Goal: Task Accomplishment & Management: Complete application form

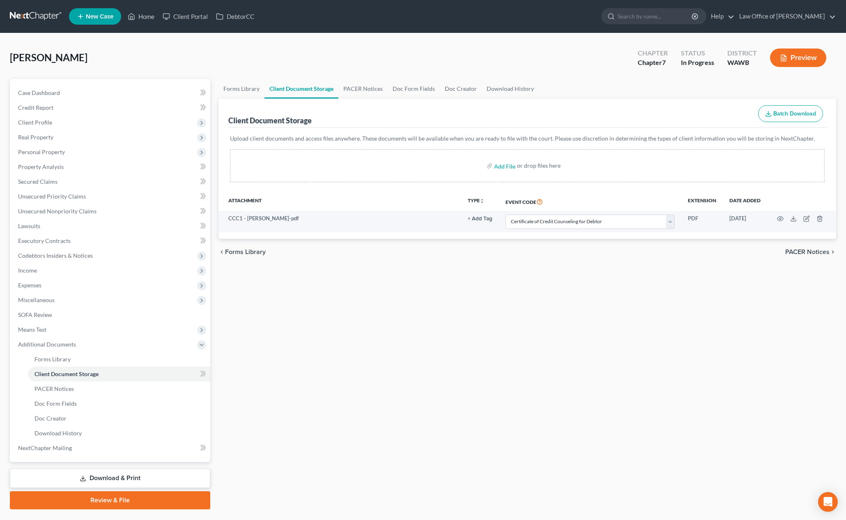
select select "0"
click at [674, 23] on input "search" at bounding box center [655, 16] width 75 height 15
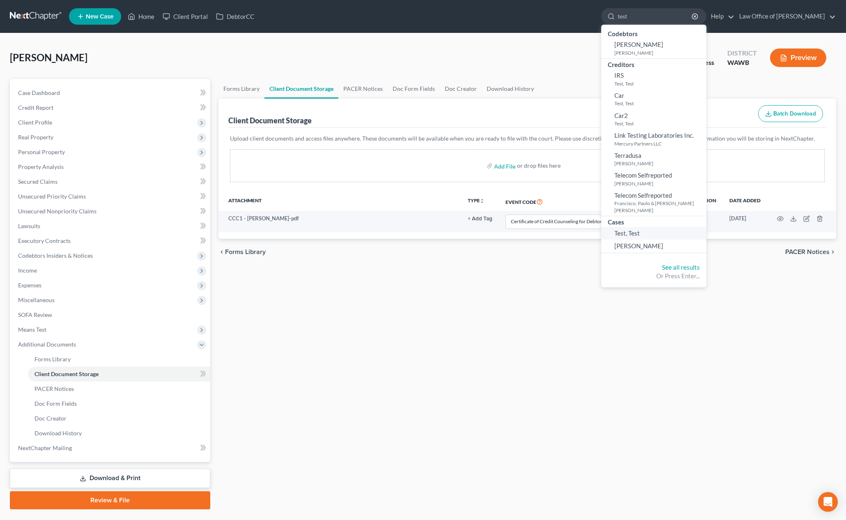
type input "test"
click at [665, 228] on link "Test, Test" at bounding box center [653, 233] width 105 height 13
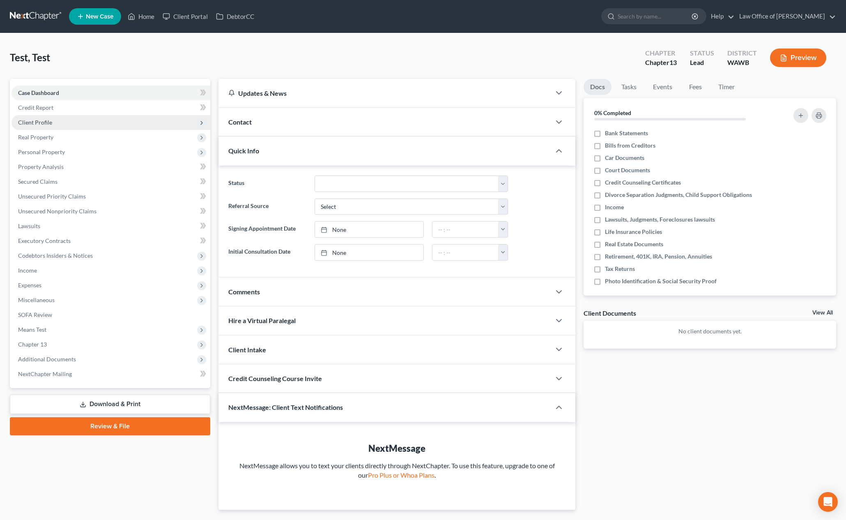
click at [107, 123] on span "Client Profile" at bounding box center [110, 122] width 199 height 15
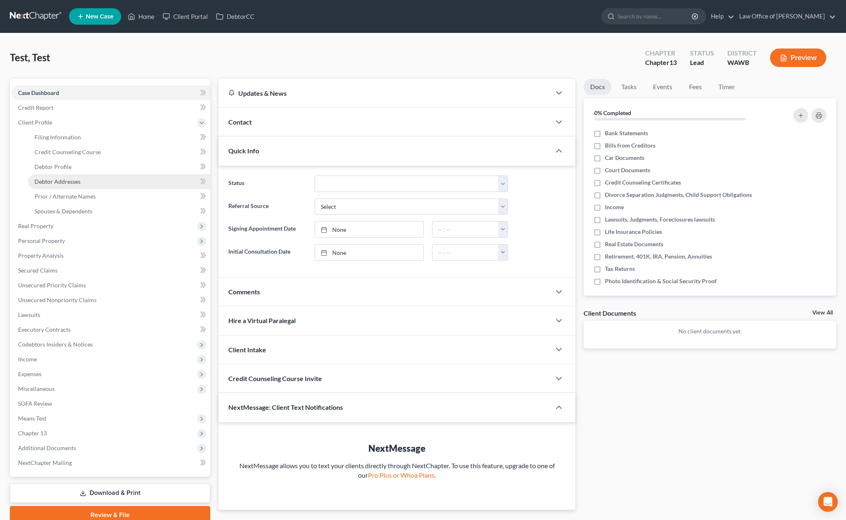
click at [85, 181] on link "Debtor Addresses" at bounding box center [119, 181] width 182 height 15
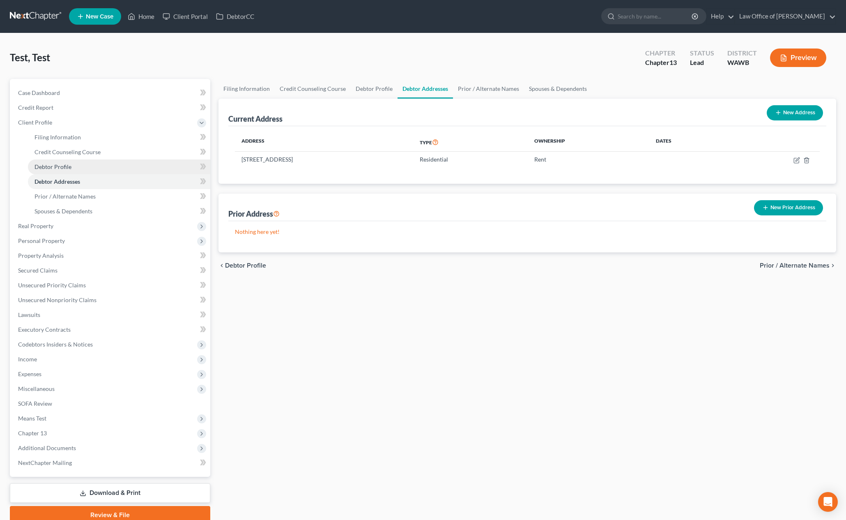
click at [85, 168] on link "Debtor Profile" at bounding box center [119, 166] width 182 height 15
select select "0"
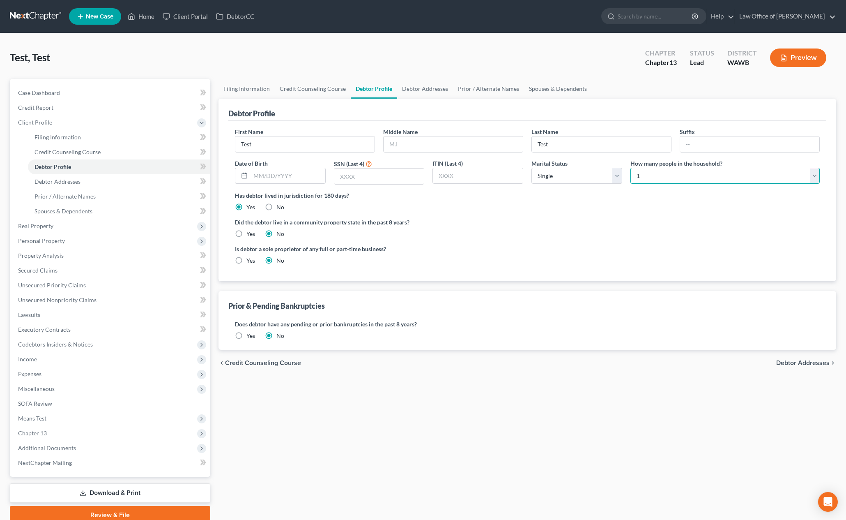
click at [660, 175] on select "Select 1 2 3 4 5 6 7 8 9 10 11 12 13 14 15 16 17 18 19 20" at bounding box center [724, 176] width 189 height 16
select select "1"
click at [630, 168] on select "Select 1 2 3 4 5 6 7 8 9 10 11 12 13 14 15 16 17 18 19 20" at bounding box center [724, 176] width 189 height 16
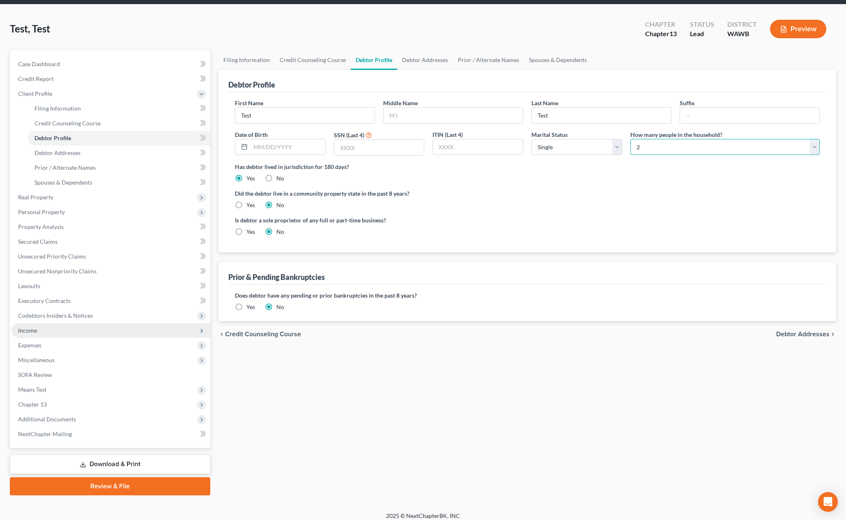
scroll to position [35, 0]
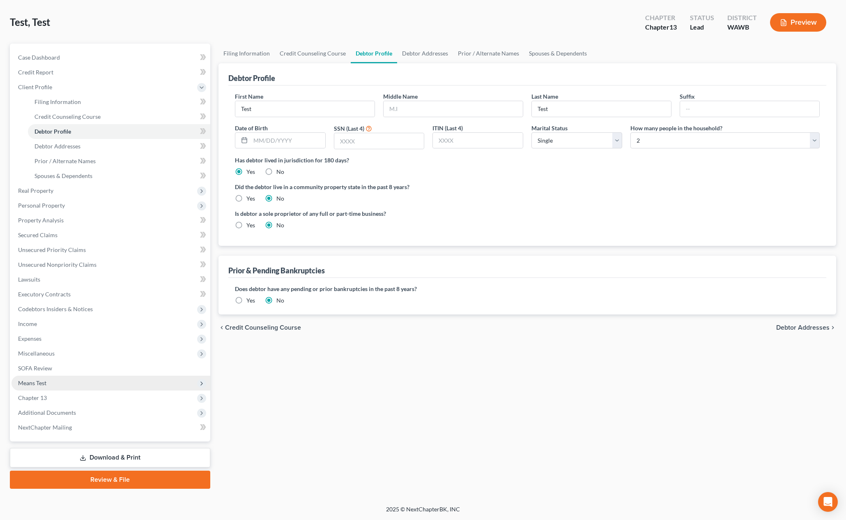
click at [55, 384] on span "Means Test" at bounding box center [110, 382] width 199 height 15
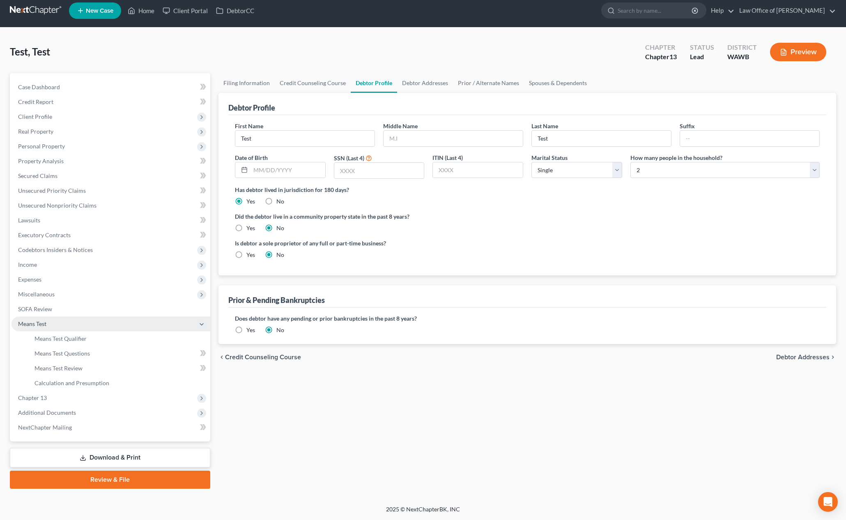
scroll to position [6, 0]
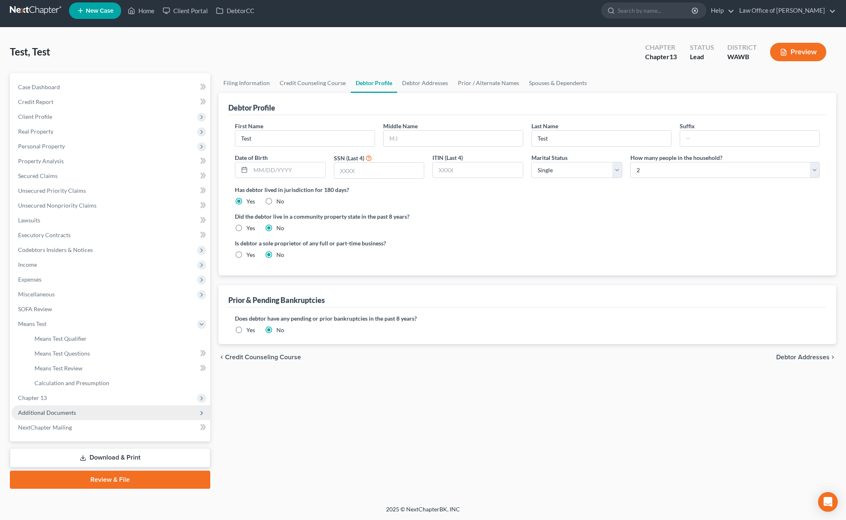
click at [92, 415] on span "Additional Documents" at bounding box center [110, 412] width 199 height 15
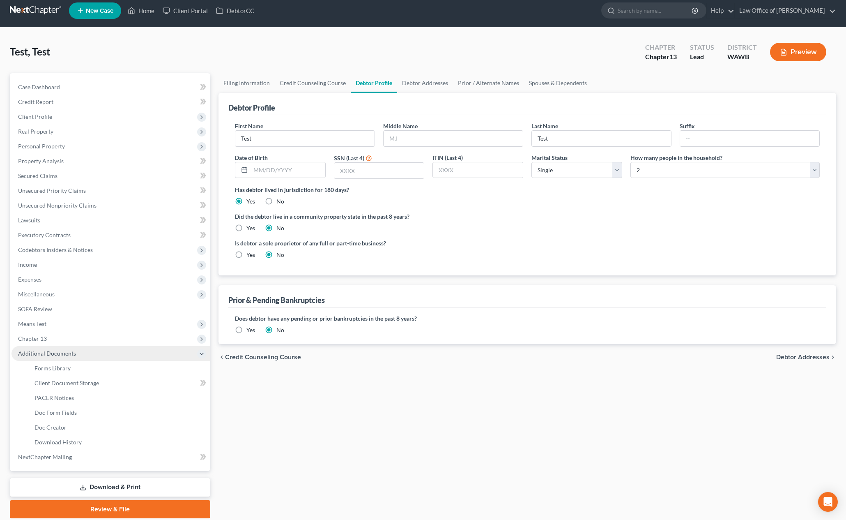
scroll to position [35, 0]
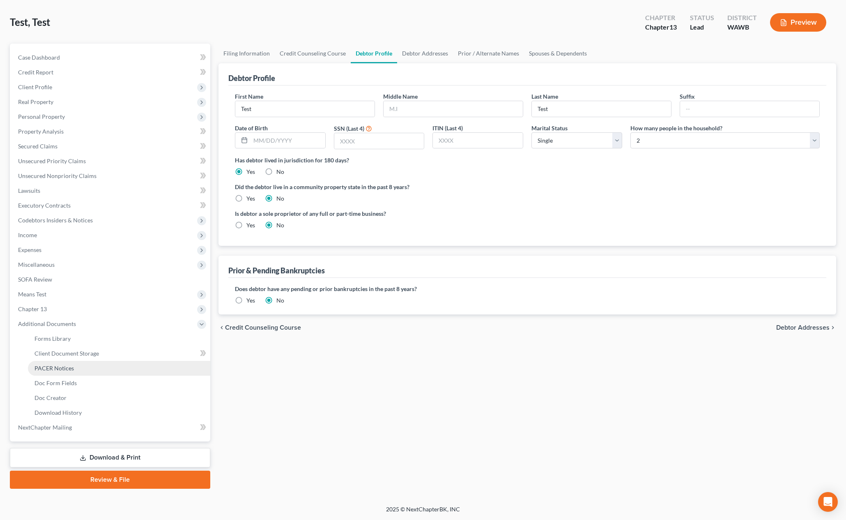
click at [96, 367] on link "PACER Notices" at bounding box center [119, 368] width 182 height 15
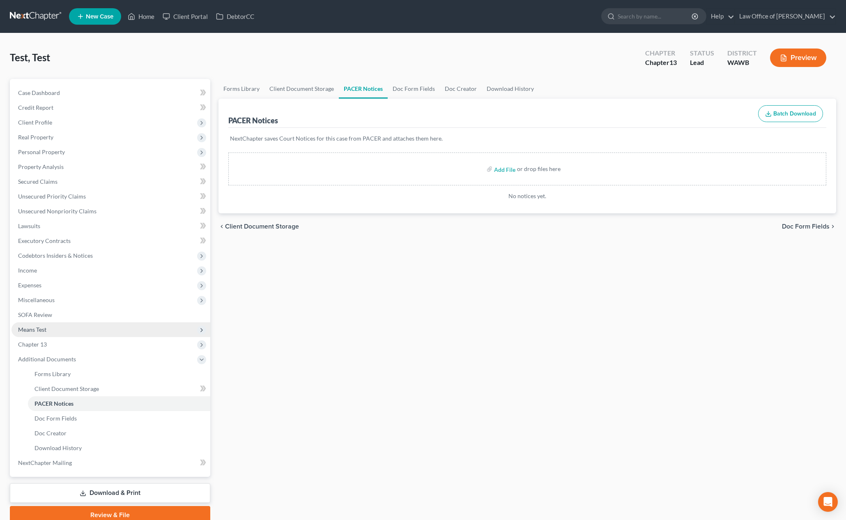
click at [114, 331] on span "Means Test" at bounding box center [110, 329] width 199 height 15
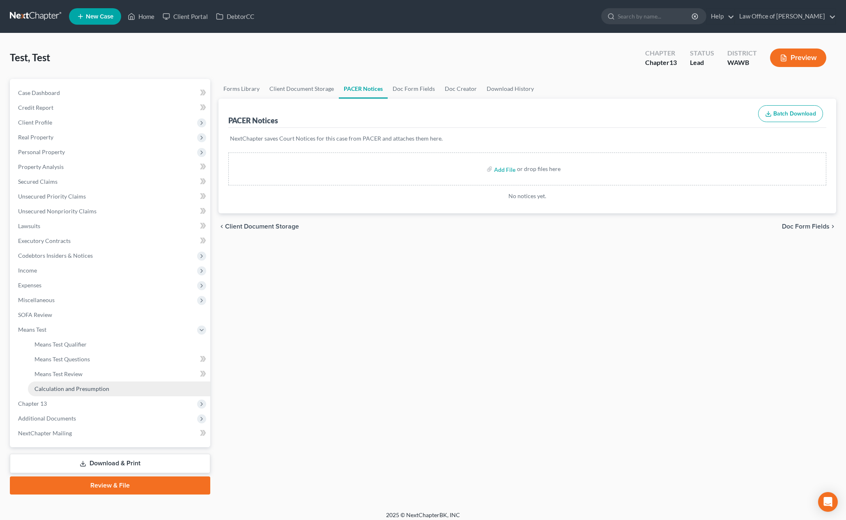
click at [100, 384] on link "Calculation and Presumption" at bounding box center [119, 388] width 182 height 15
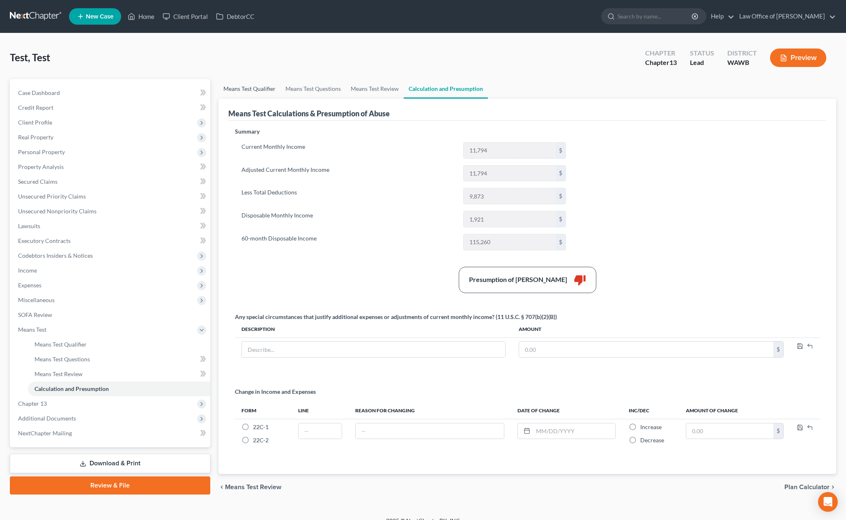
click at [245, 87] on link "Means Test Qualifier" at bounding box center [249, 89] width 62 height 20
